Goal: Information Seeking & Learning: Learn about a topic

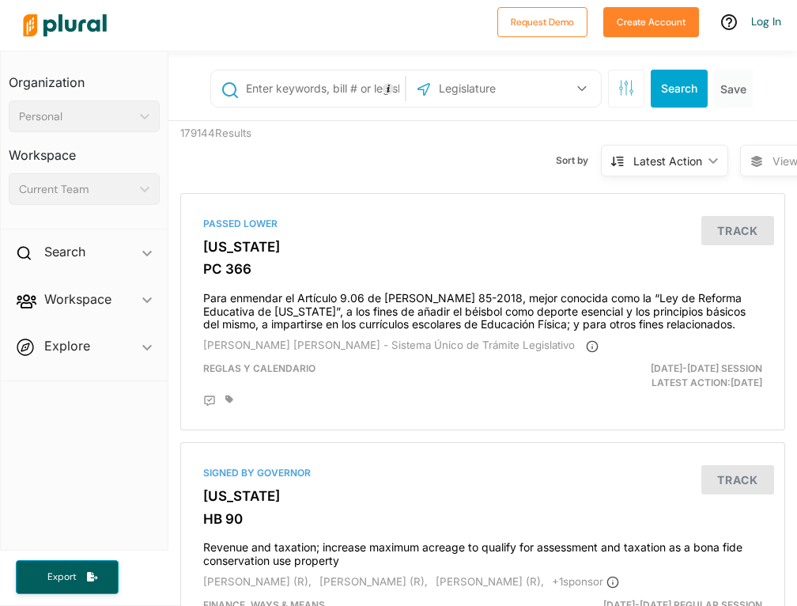
click at [471, 100] on input "text" at bounding box center [502, 89] width 130 height 30
click at [138, 259] on div "Search ic_keyboard_arrow_down" at bounding box center [84, 254] width 167 height 43
click at [142, 404] on span "Explore ic_keyboard_arrow_down Overview" at bounding box center [84, 386] width 167 height 43
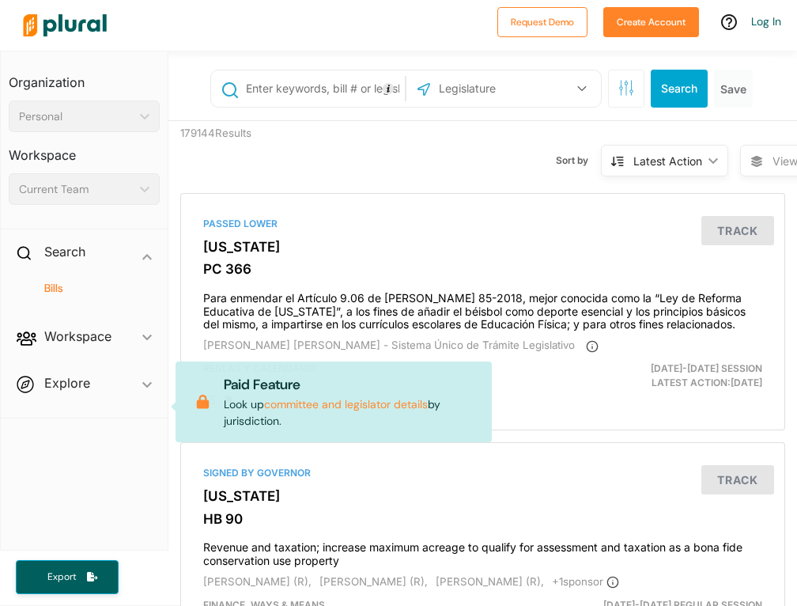
click at [142, 404] on span "Explore ic_keyboard_arrow_down Overview Paid Feature Look up committee and legi…" at bounding box center [84, 386] width 167 height 43
click at [94, 118] on div "Personal" at bounding box center [76, 116] width 115 height 17
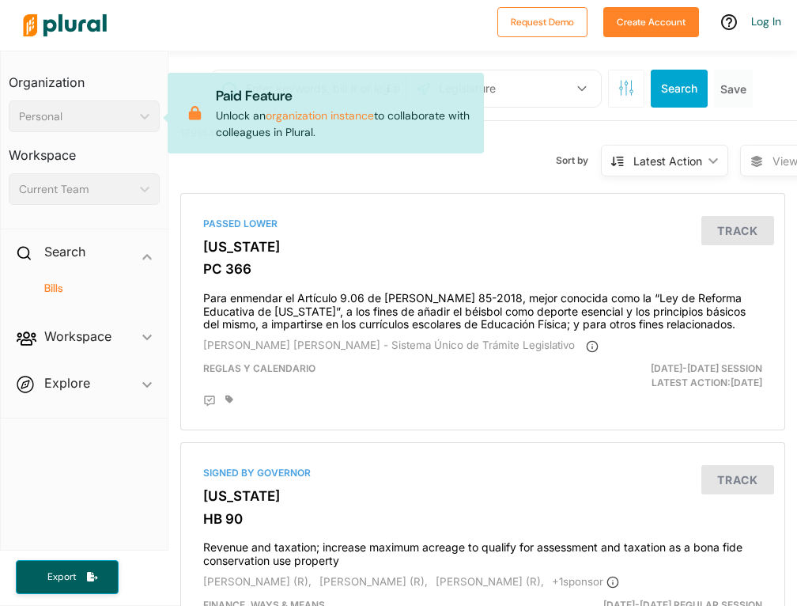
click at [115, 202] on div "Current Team ic_keyboard_arrow_down" at bounding box center [84, 189] width 151 height 32
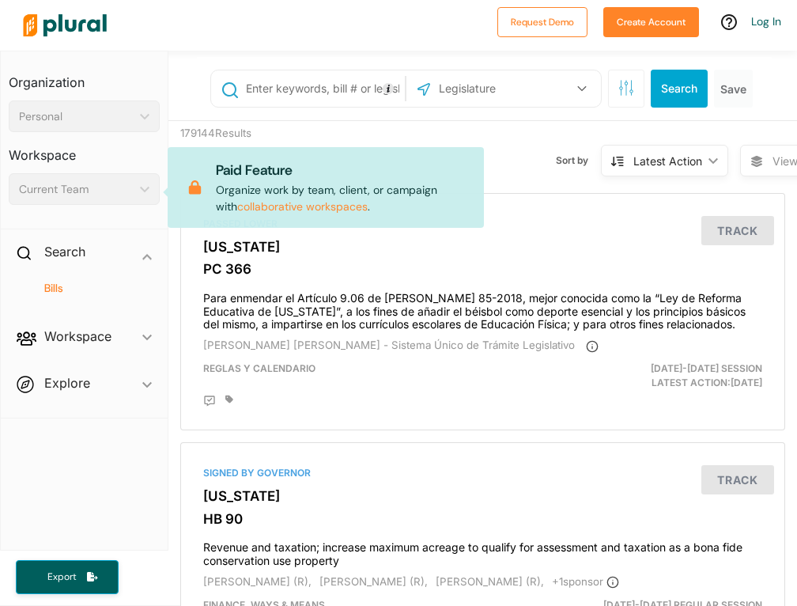
click at [61, 296] on h4 "Bills" at bounding box center [88, 288] width 127 height 15
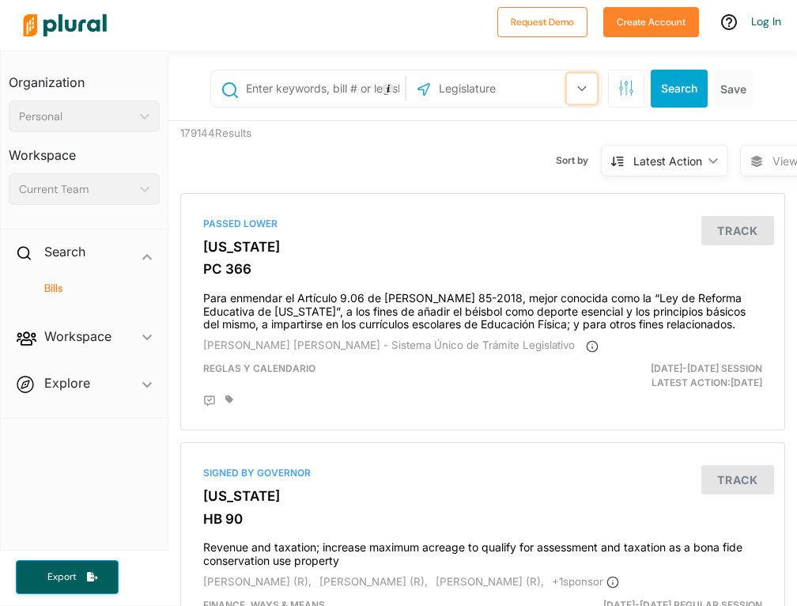
click at [577, 92] on icon "button" at bounding box center [581, 88] width 9 height 6
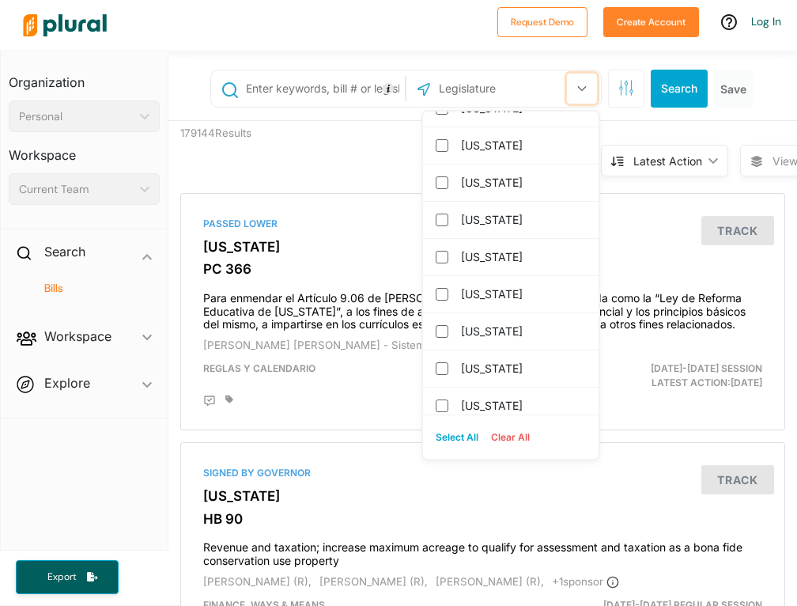
scroll to position [1033, 0]
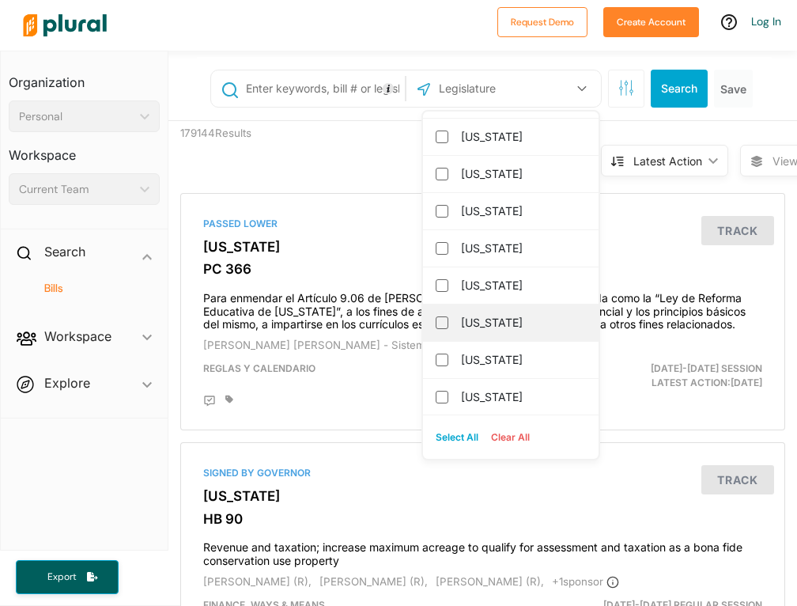
click at [425, 331] on div "[US_STATE]" at bounding box center [511, 322] width 176 height 37
click at [423, 335] on div "[US_STATE]" at bounding box center [511, 322] width 176 height 37
click at [436, 327] on input "[US_STATE]" at bounding box center [442, 322] width 13 height 13
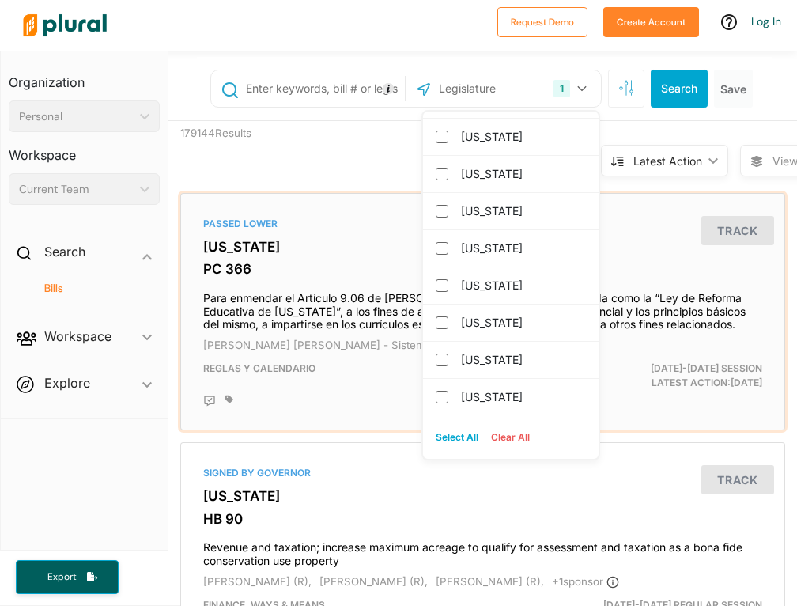
click at [591, 255] on div "Passed Lower [US_STATE] PC 366 Para enmendar el Artículo 9.06 de [PERSON_NAME] …" at bounding box center [482, 311] width 591 height 223
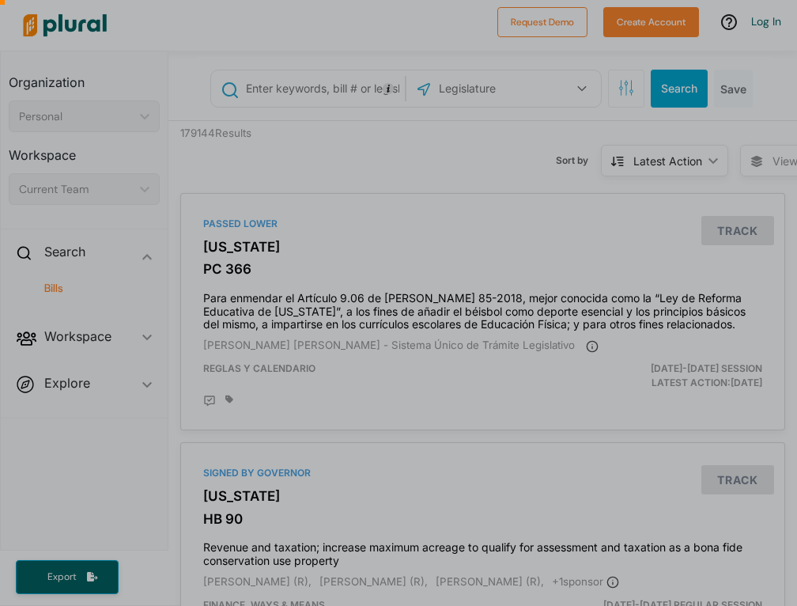
click at [554, 94] on div at bounding box center [349, 93] width 698 height 41
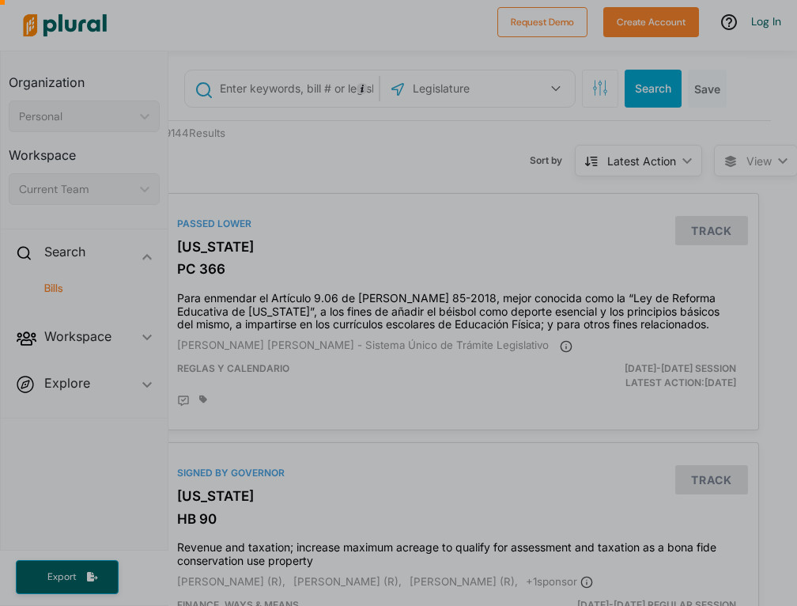
click at [527, 91] on div at bounding box center [349, 93] width 698 height 41
click at [526, 91] on div at bounding box center [349, 93] width 698 height 41
click at [523, 93] on div at bounding box center [349, 93] width 698 height 41
click at [430, 90] on div at bounding box center [349, 93] width 698 height 41
click at [381, 89] on div at bounding box center [349, 93] width 698 height 41
